Goal: Check status: Check status

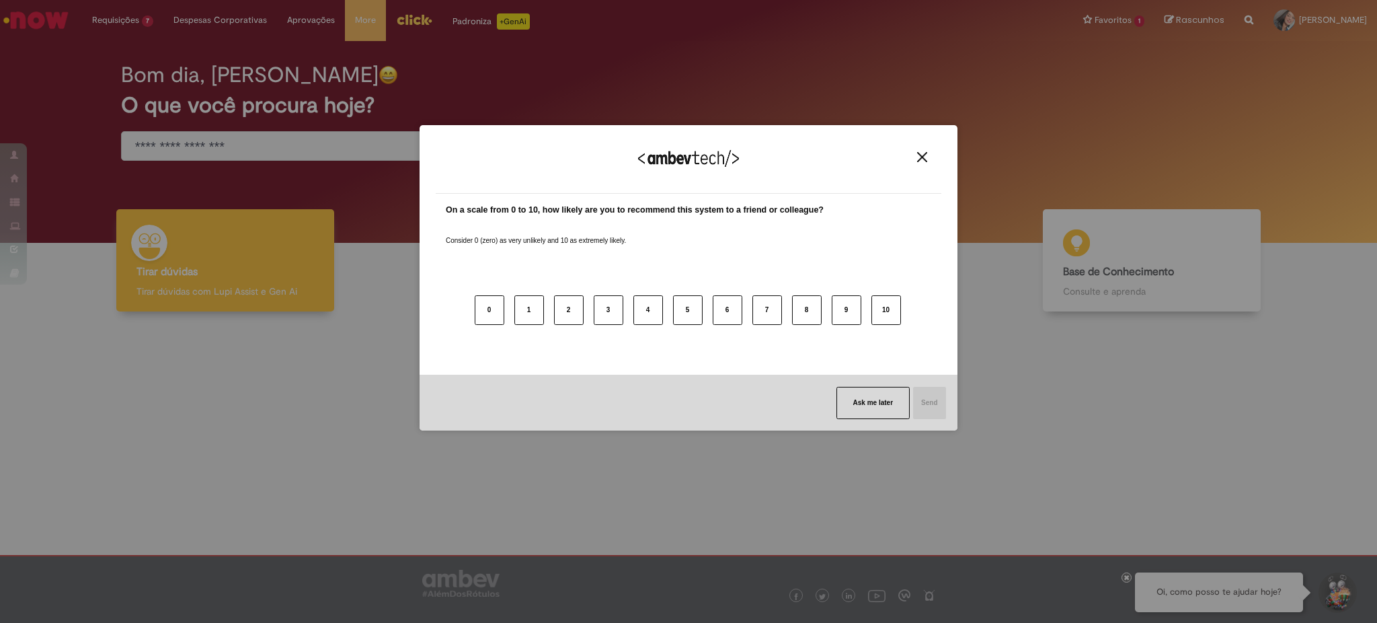
drag, startPoint x: 0, startPoint y: 0, endPoint x: 452, endPoint y: 29, distance: 452.9
click at [927, 159] on button "Close" at bounding box center [922, 156] width 18 height 11
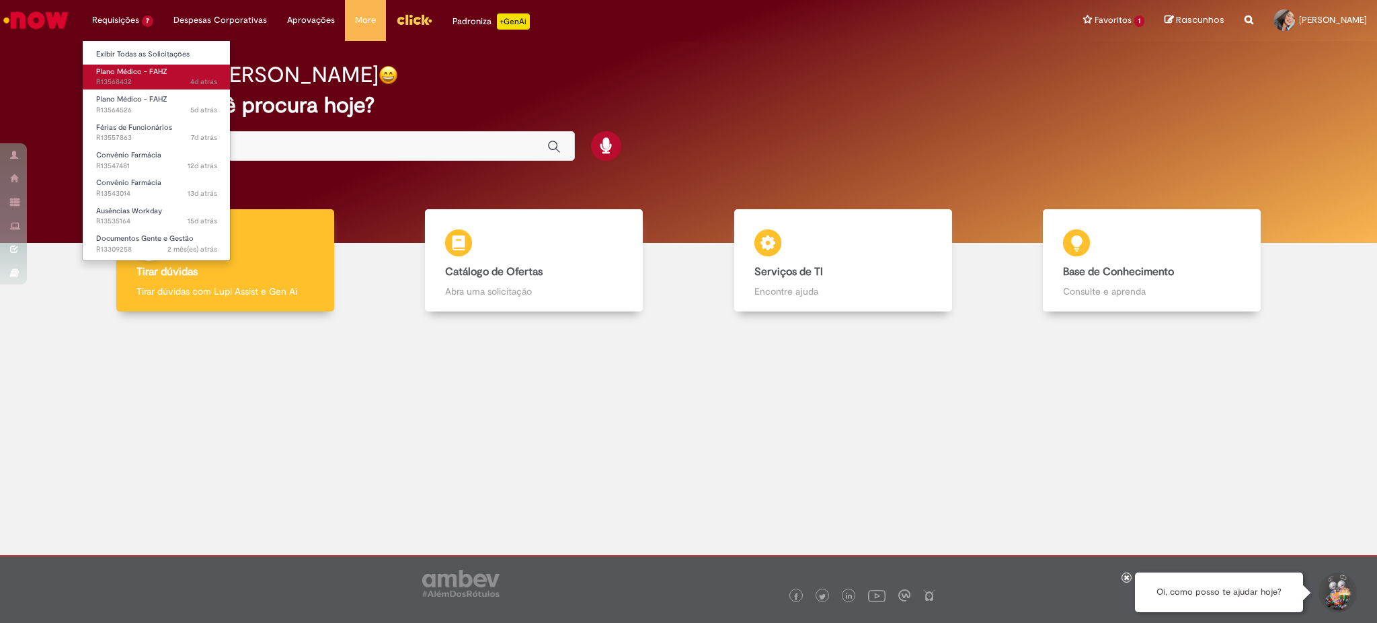
click at [156, 77] on span "4d atrás 4 dias atrás R13568432" at bounding box center [156, 82] width 121 height 11
click at [135, 81] on span "4d atrás 4 dias atrás R13568432" at bounding box center [156, 82] width 121 height 11
click at [134, 102] on span "Plano Médico - FAHZ" at bounding box center [131, 99] width 71 height 10
click at [135, 98] on span "Plano Médico - FAHZ" at bounding box center [131, 99] width 71 height 10
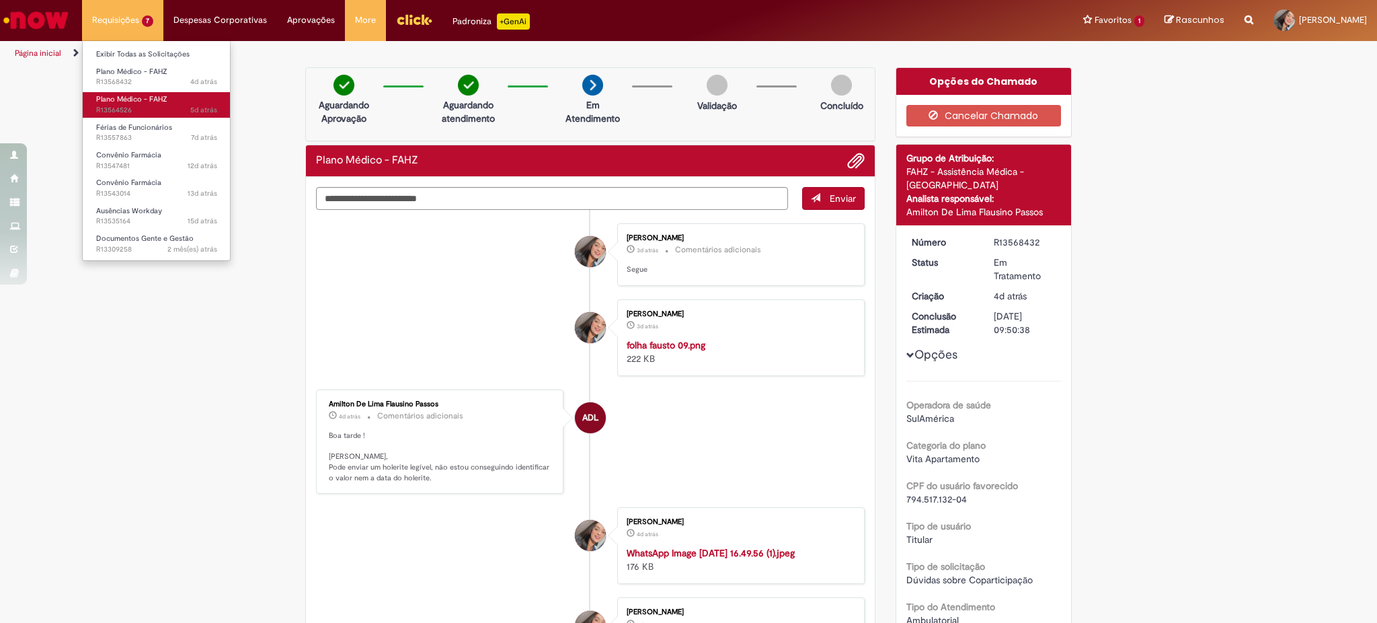
click at [167, 98] on link "Plano Médico - FAHZ 5d atrás 5 dias atrás R13564526" at bounding box center [157, 104] width 148 height 25
click at [165, 107] on span "5d atrás 5 dias atrás R13564526" at bounding box center [156, 110] width 121 height 11
click at [124, 105] on span "5d atrás 5 dias atrás R13564526" at bounding box center [156, 110] width 121 height 11
click at [180, 98] on link "Plano Médico - FAHZ 5d atrás 5 dias atrás R13564526" at bounding box center [157, 104] width 148 height 25
click at [187, 105] on span "5d atrás 5 dias atrás R13564526" at bounding box center [156, 110] width 121 height 11
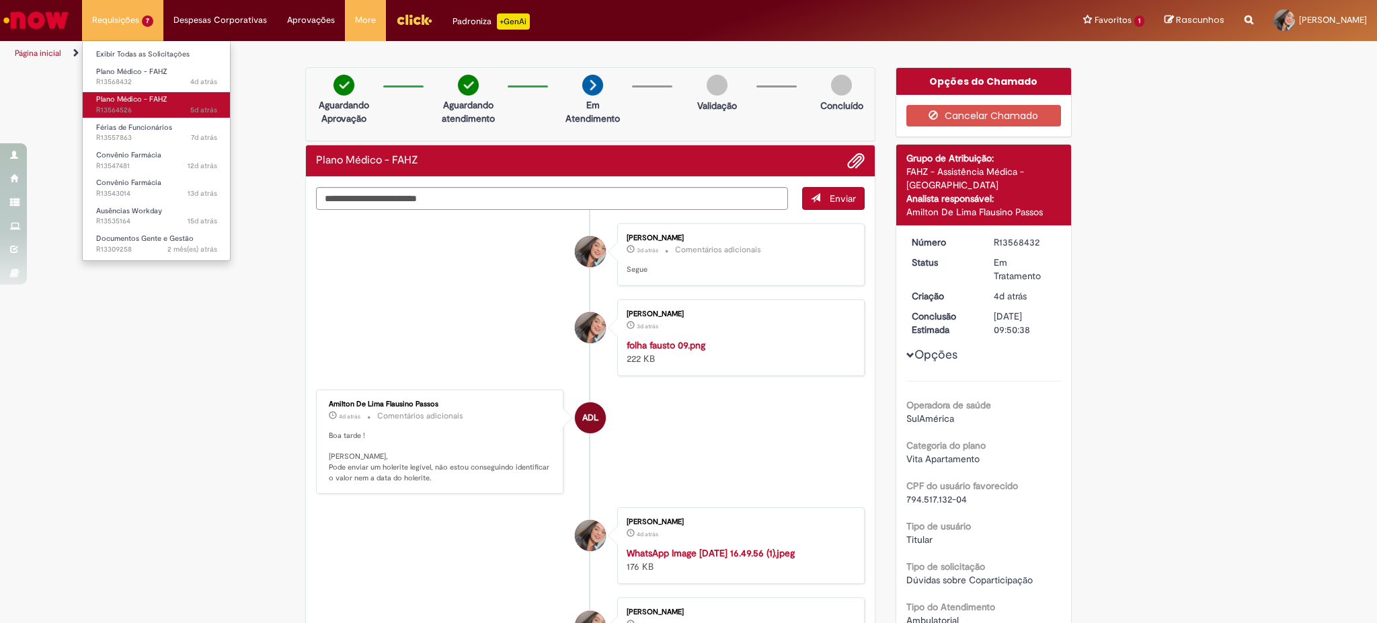
click at [155, 103] on span "Plano Médico - FAHZ" at bounding box center [131, 99] width 71 height 10
click at [145, 104] on link "Plano Médico - FAHZ 5d atrás 5 dias atrás R13564526" at bounding box center [157, 104] width 148 height 25
click at [124, 105] on span "5d atrás 5 dias atrás R13564526" at bounding box center [156, 110] width 121 height 11
click at [142, 96] on span "Plano Médico - FAHZ" at bounding box center [131, 99] width 71 height 10
